Goal: Browse casually: Explore the website without a specific task or goal

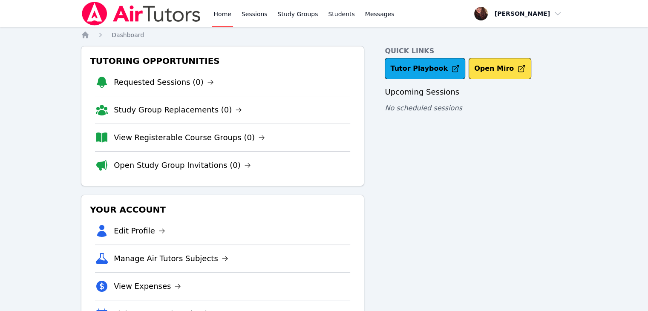
click at [626, 47] on div "Home Sessions Study Groups Students Messages Open user menu Tiffany Le Open mai…" at bounding box center [324, 176] width 648 height 352
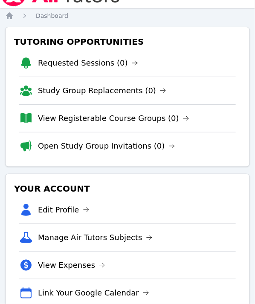
scroll to position [21, 0]
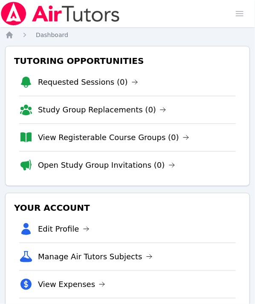
scroll to position [21, 0]
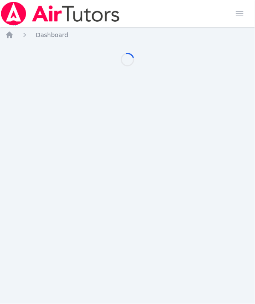
scroll to position [21, 0]
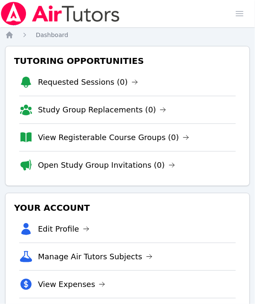
scroll to position [21, 0]
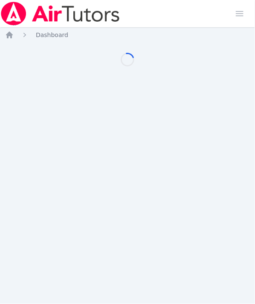
scroll to position [21, 0]
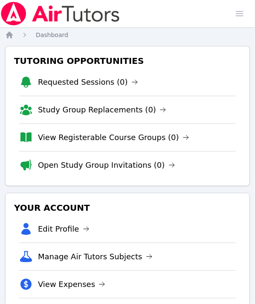
scroll to position [21, 0]
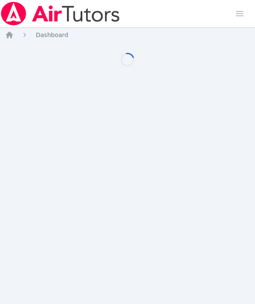
scroll to position [21, 0]
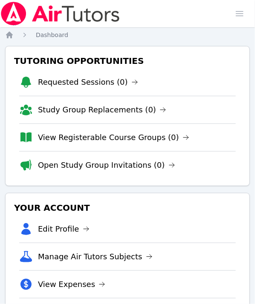
scroll to position [21, 0]
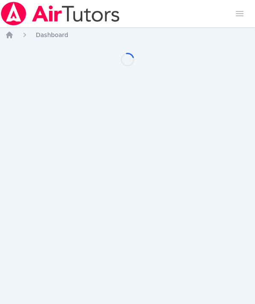
scroll to position [21, 0]
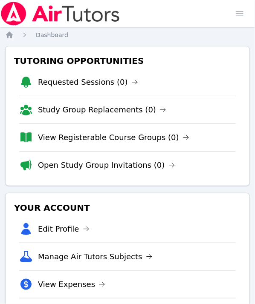
scroll to position [21, 0]
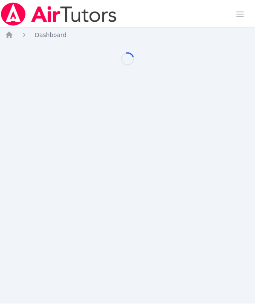
scroll to position [21, 0]
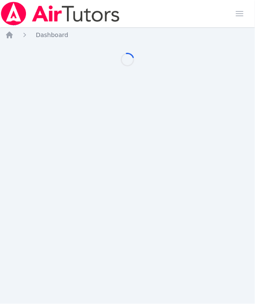
scroll to position [21, 0]
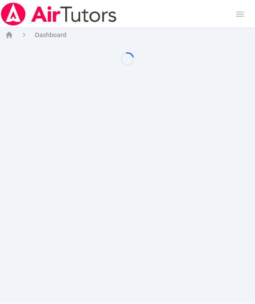
scroll to position [21, 0]
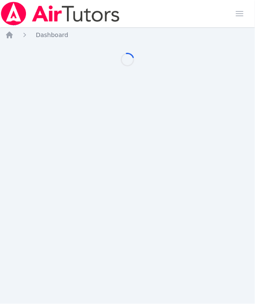
scroll to position [21, 0]
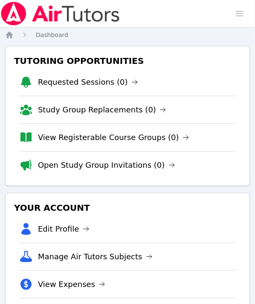
scroll to position [21, 0]
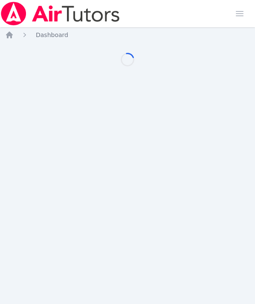
scroll to position [21, 0]
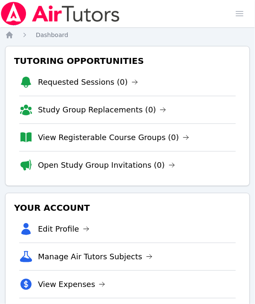
scroll to position [21, 0]
